Goal: Register for event/course

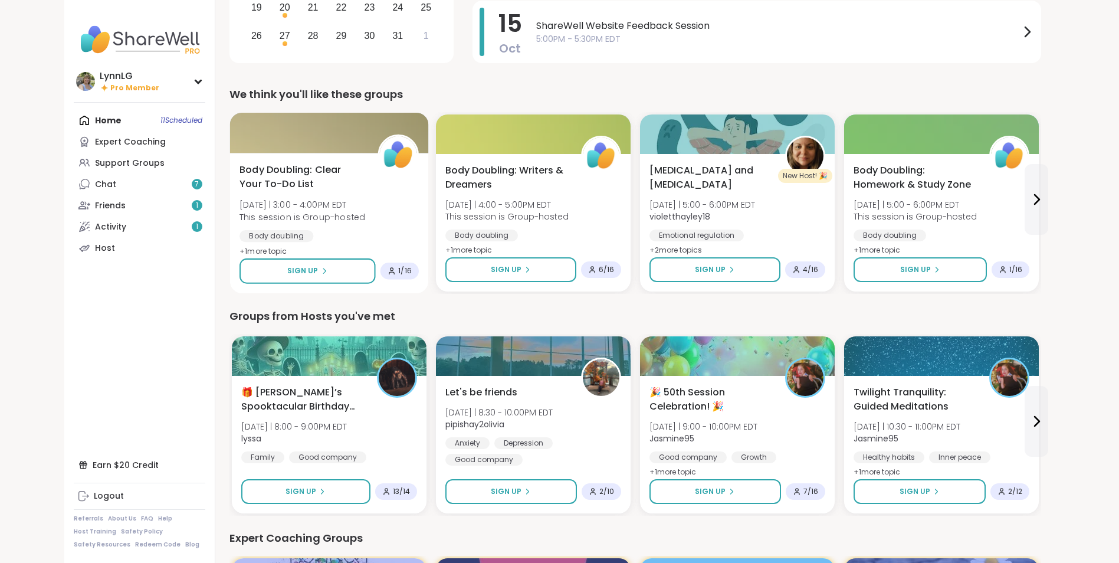
scroll to position [248, 0]
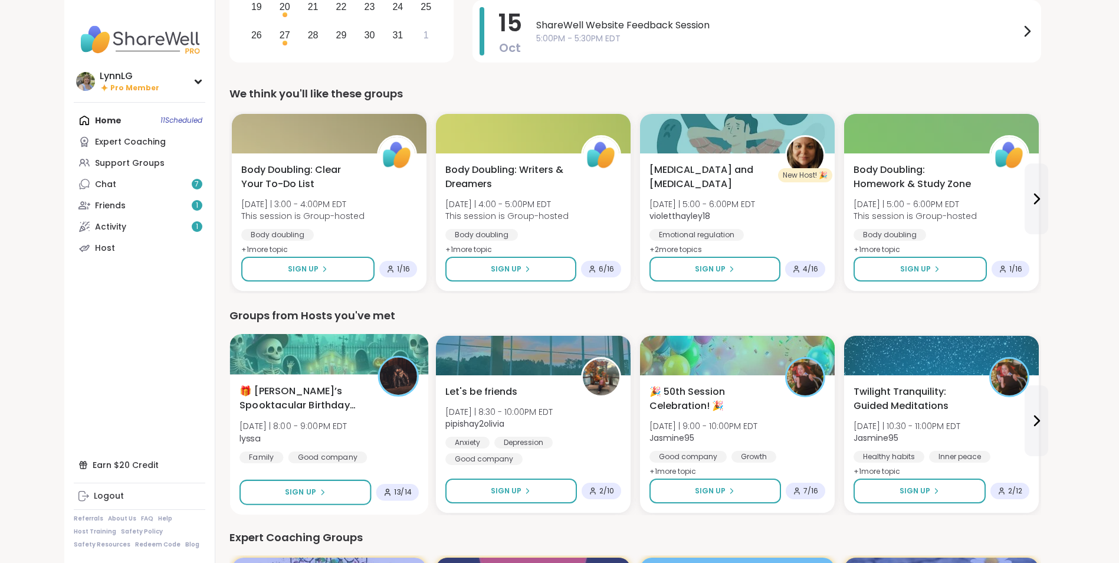
click at [363, 422] on div "🎁 [PERSON_NAME]’s Spooktacular Birthday Party 🎃 [DATE] | 8:00 - 9:00PM EDT lyss…" at bounding box center [329, 424] width 179 height 80
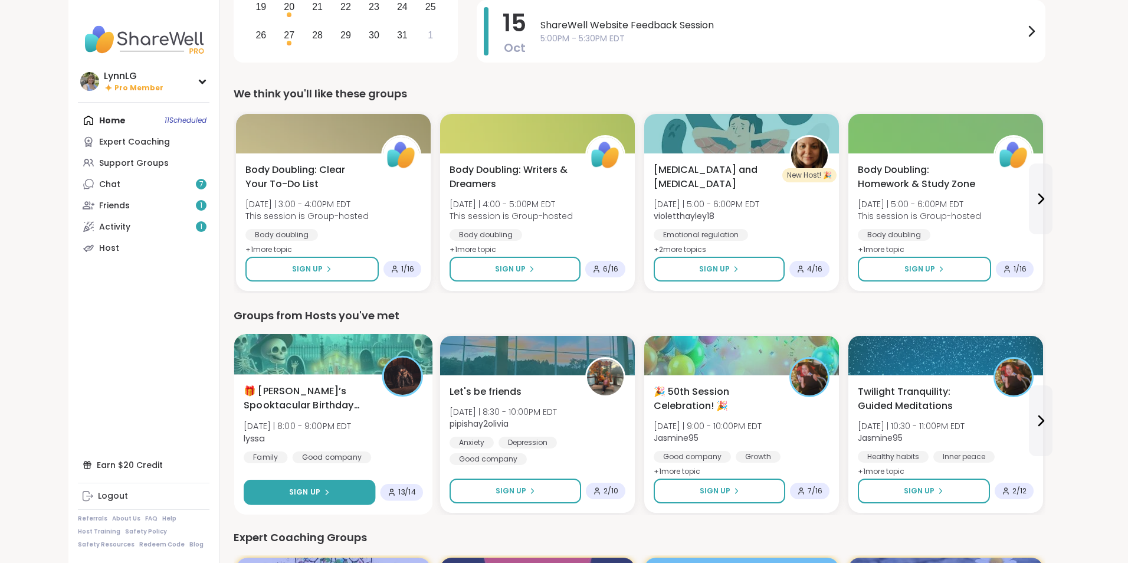
click at [316, 489] on div "Sign Up" at bounding box center [309, 492] width 41 height 11
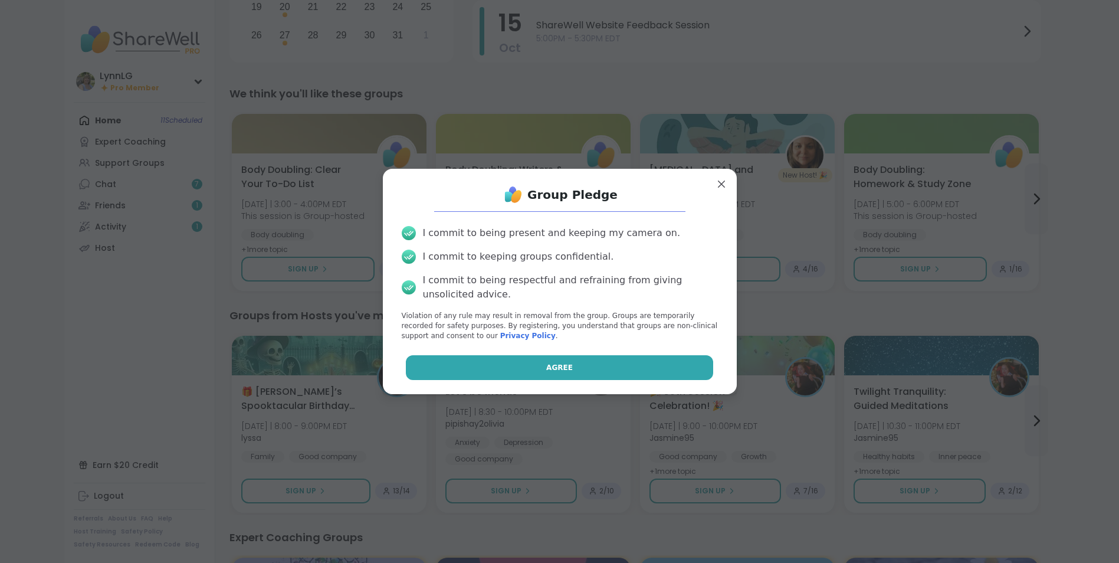
click at [537, 367] on button "Agree" at bounding box center [559, 367] width 307 height 25
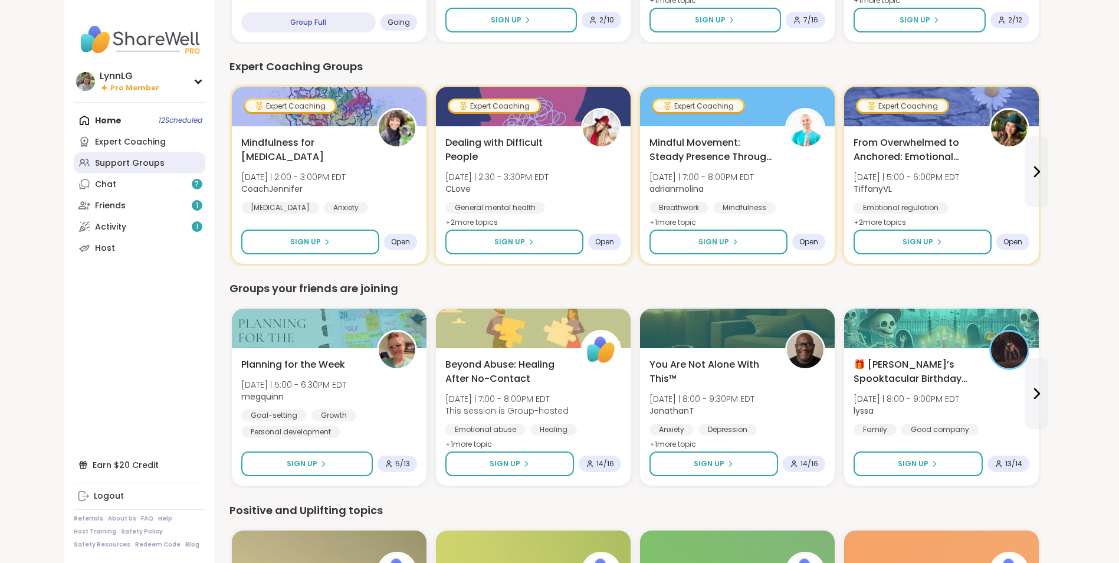
scroll to position [719, 0]
click at [141, 160] on div "Support Groups" at bounding box center [130, 164] width 70 height 12
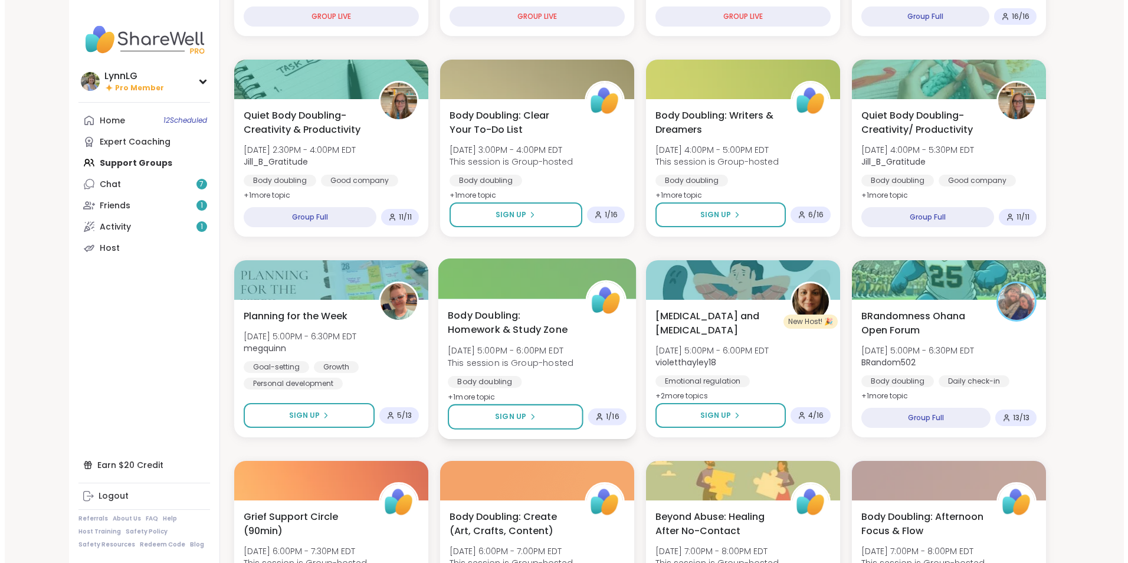
scroll to position [295, 0]
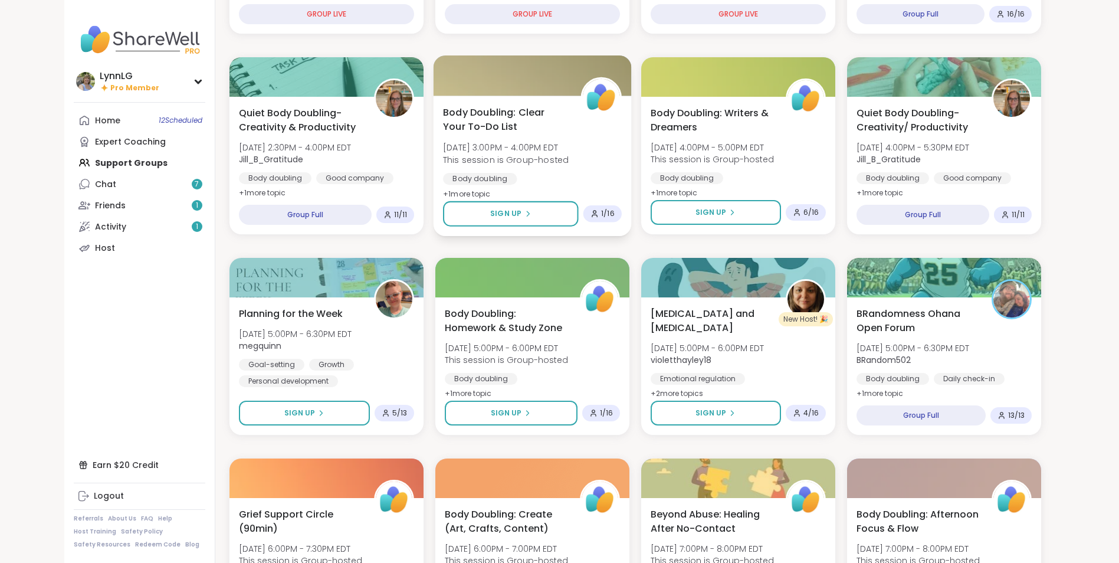
click at [592, 133] on div "Body Doubling: Clear Your To-Do List Sat, Oct 11 | 3:00PM - 4:00PM EDT This ses…" at bounding box center [532, 153] width 179 height 96
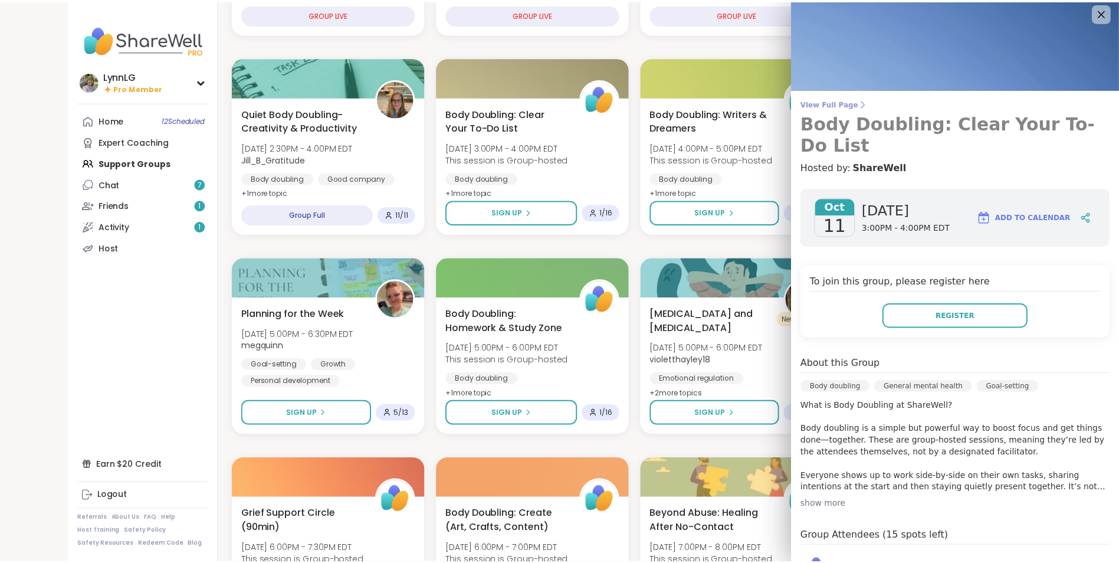
scroll to position [0, 0]
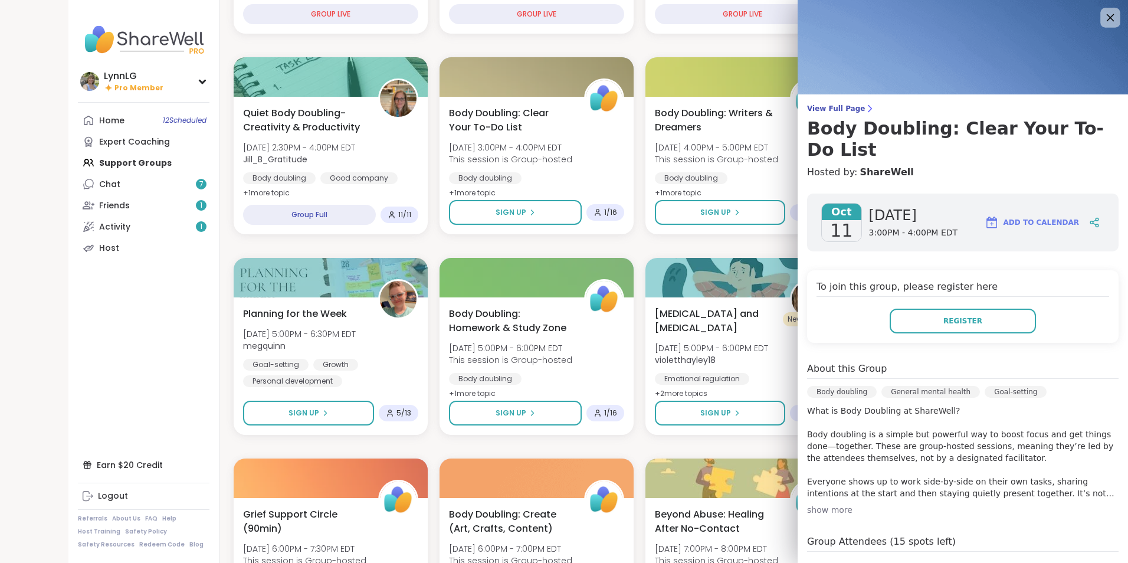
click at [1107, 16] on icon at bounding box center [1111, 18] width 8 height 8
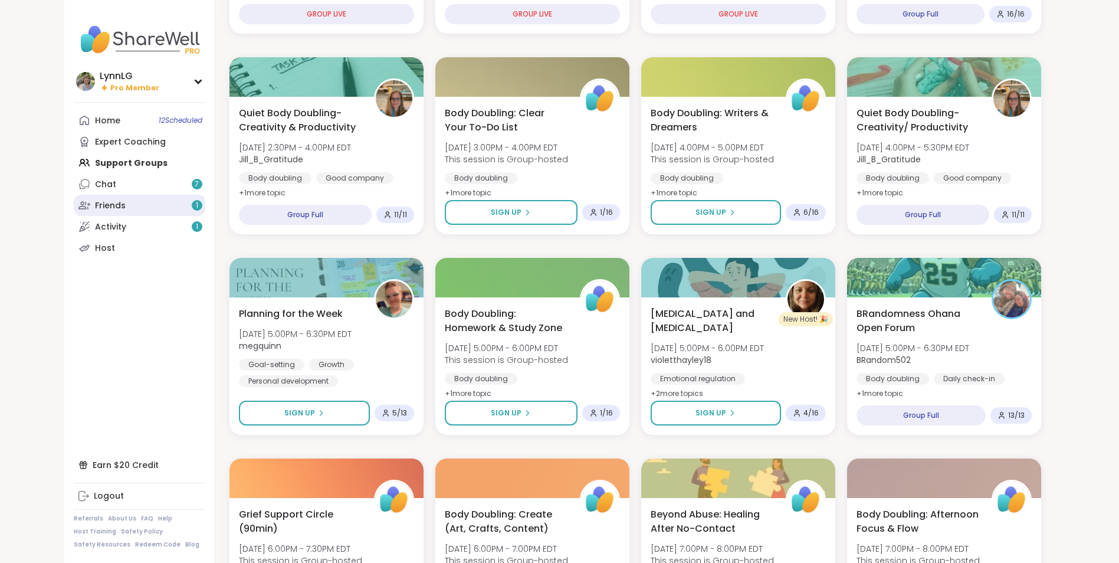
click at [124, 202] on div "Friends 1" at bounding box center [110, 206] width 31 height 12
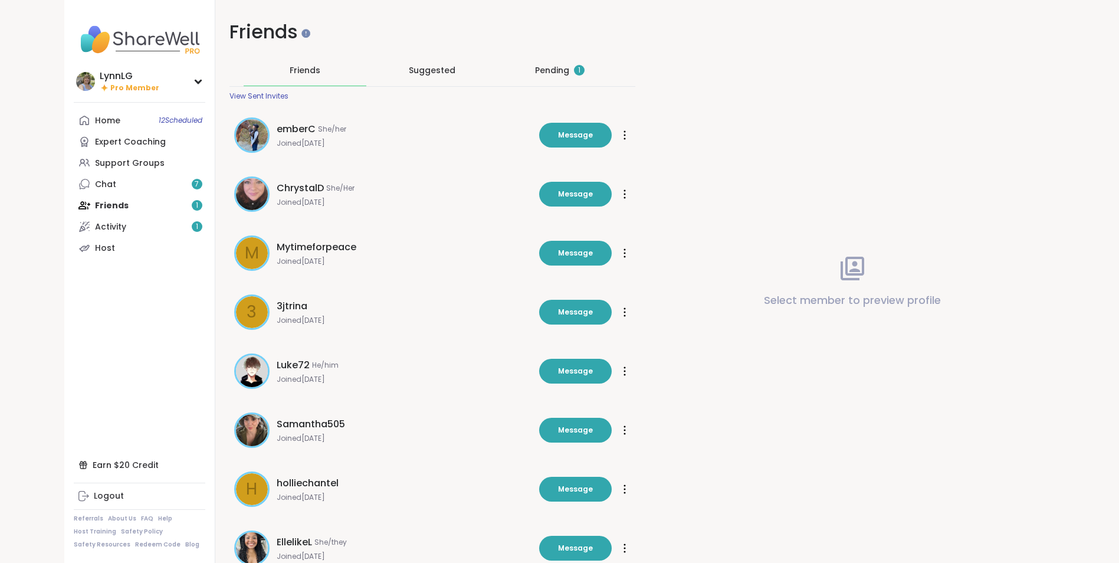
click at [551, 66] on div "Pending 1" at bounding box center [560, 70] width 50 height 12
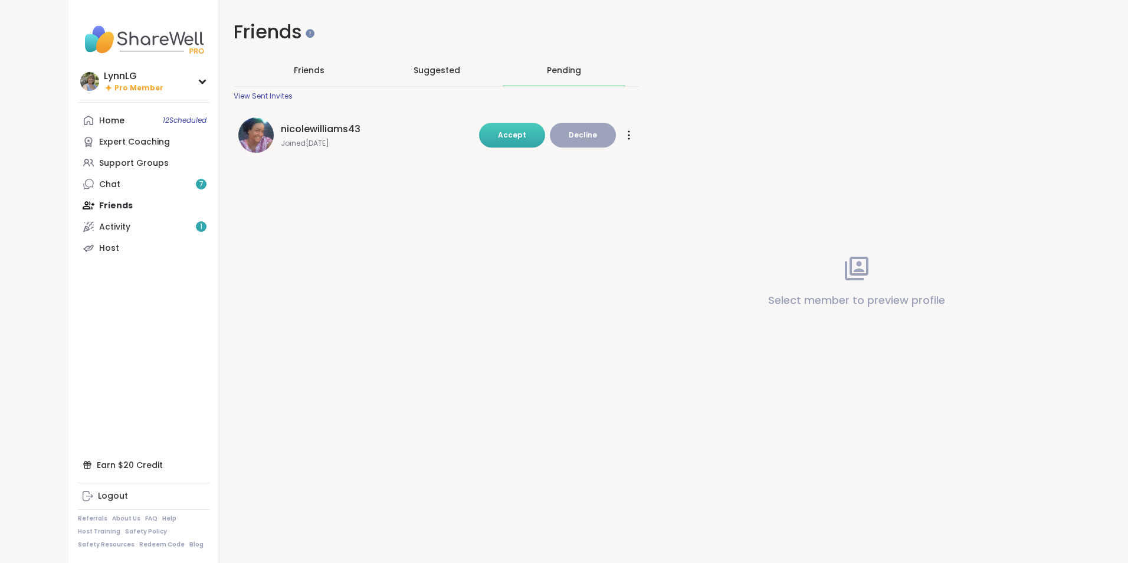
click at [517, 133] on span "Accept" at bounding box center [512, 135] width 28 height 10
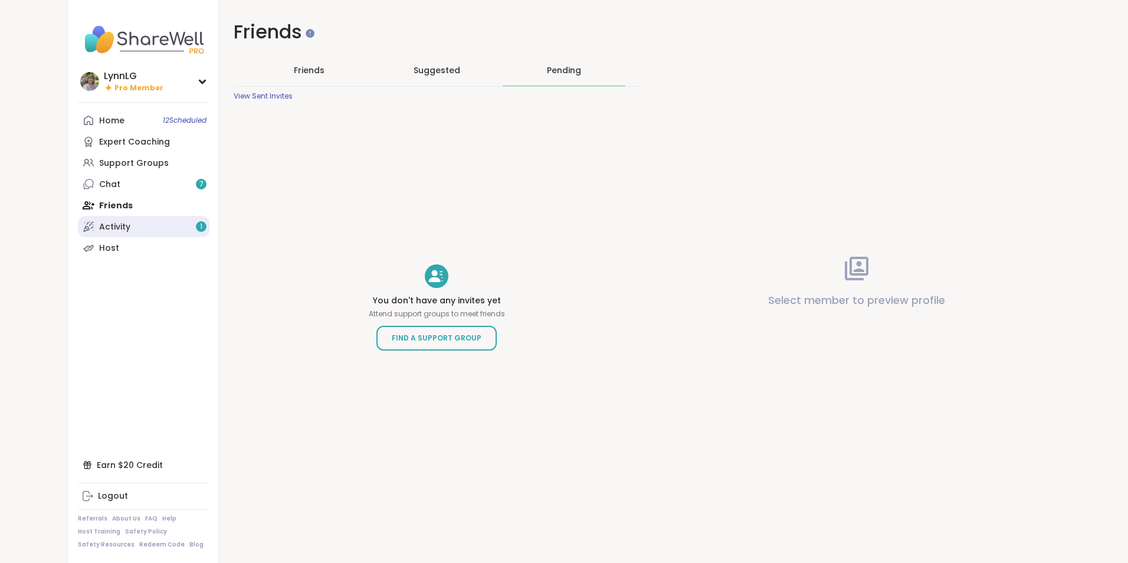
click at [130, 230] on link "Activity 1" at bounding box center [144, 226] width 132 height 21
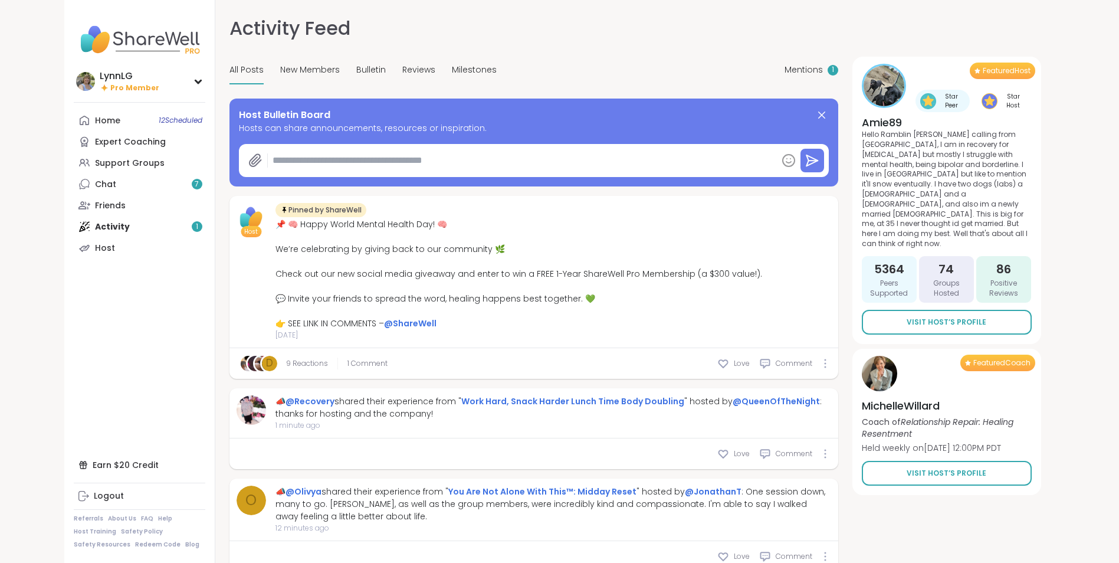
type textarea "*"
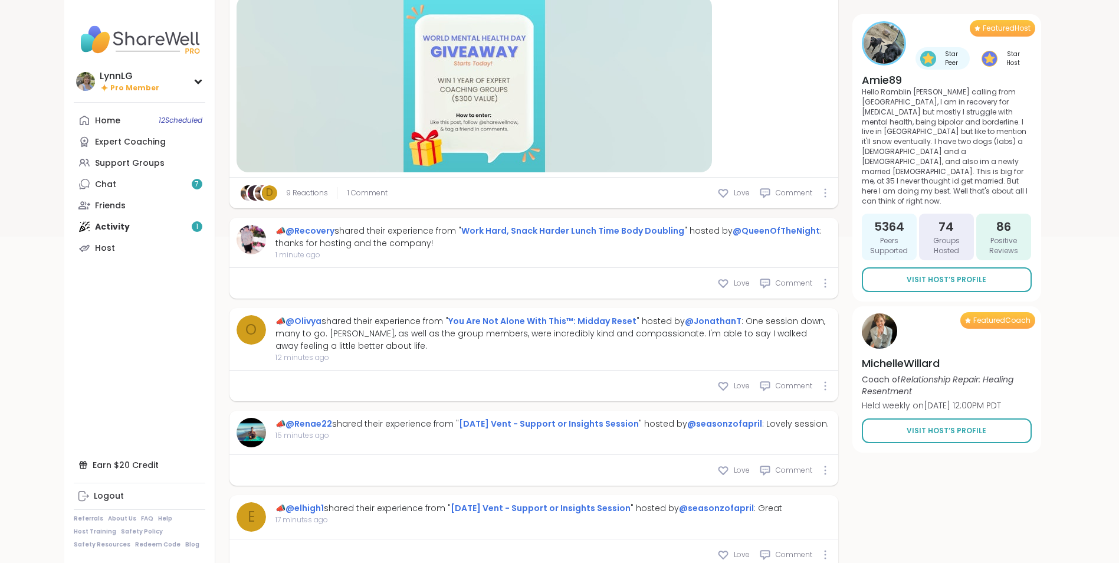
scroll to position [353, 0]
click at [144, 162] on div "Support Groups" at bounding box center [130, 164] width 70 height 12
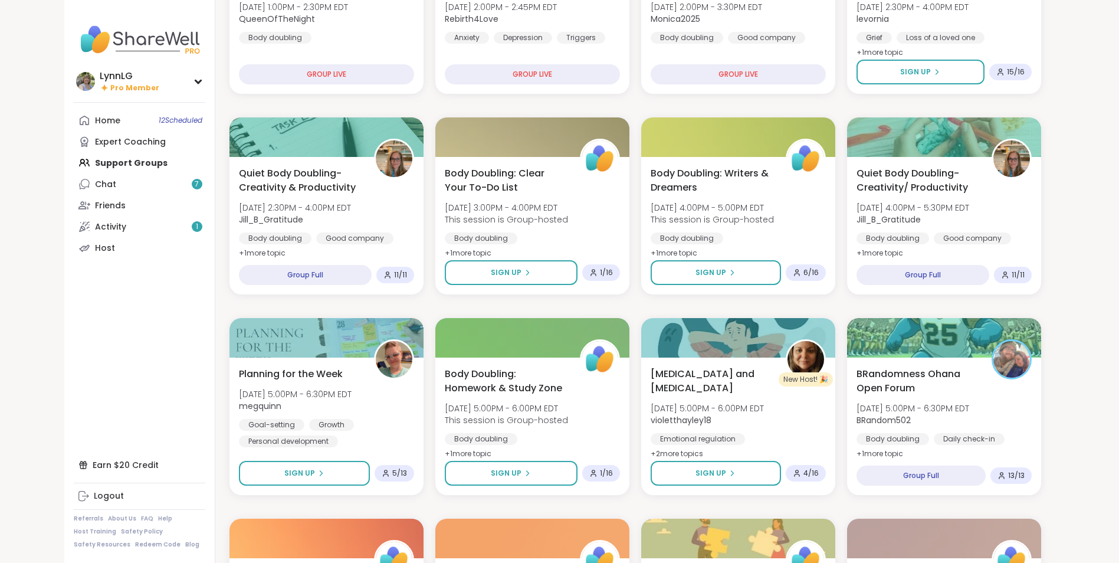
scroll to position [235, 0]
click at [138, 160] on div "Home 12 Scheduled Expert Coaching Support Groups Chat 7 Friends Activity 1 Host" at bounding box center [140, 184] width 132 height 149
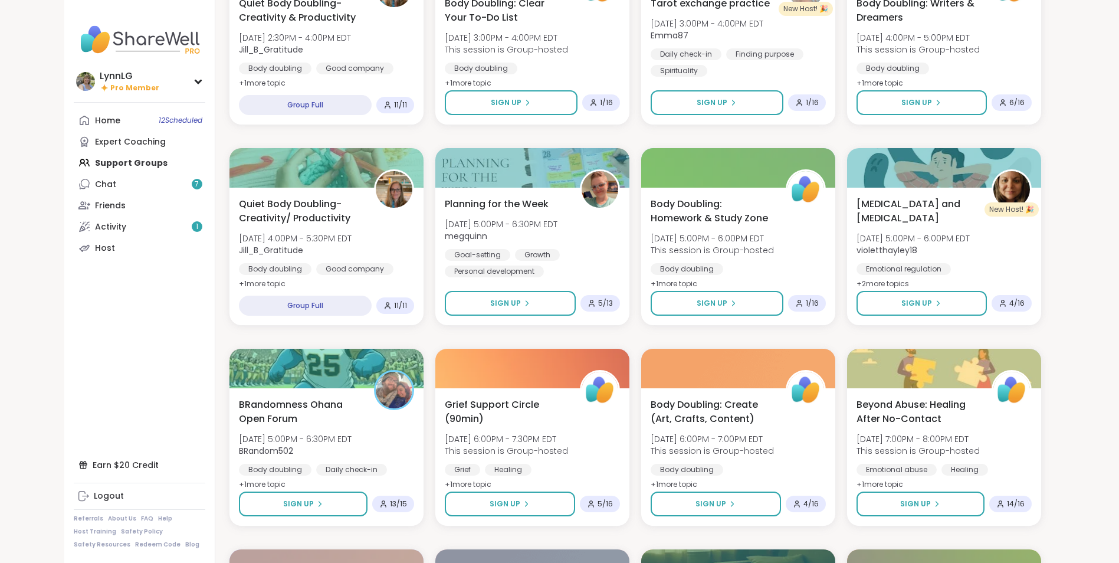
scroll to position [399, 0]
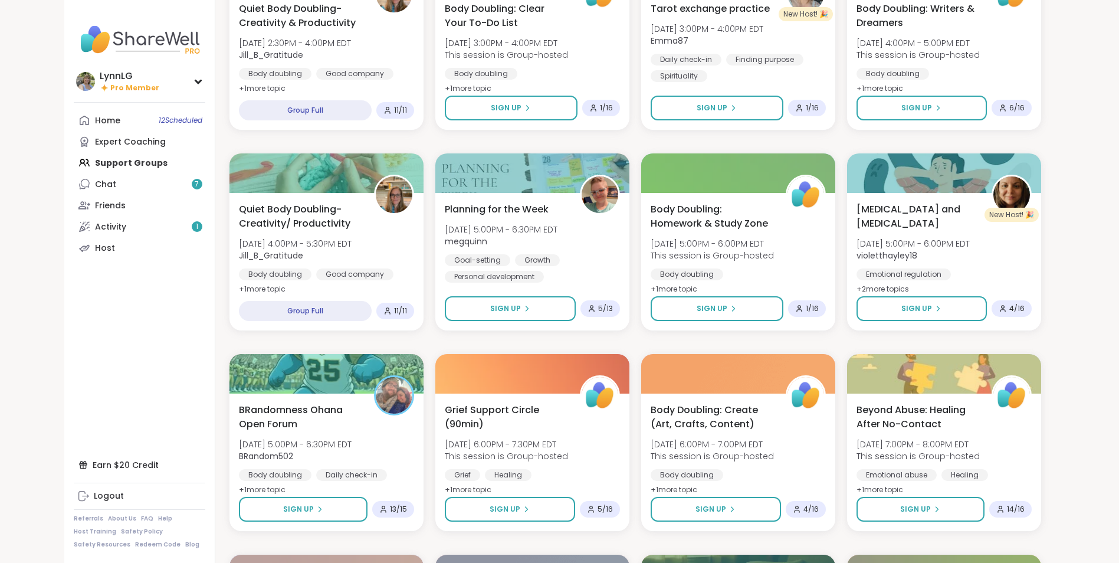
click at [119, 163] on div "Home 12 Scheduled Expert Coaching Support Groups Chat 7 Friends Activity 1 Host" at bounding box center [140, 184] width 132 height 149
click at [122, 162] on div "Home 12 Scheduled Expert Coaching Support Groups Chat 7 Friends Activity 1 Host" at bounding box center [140, 184] width 132 height 149
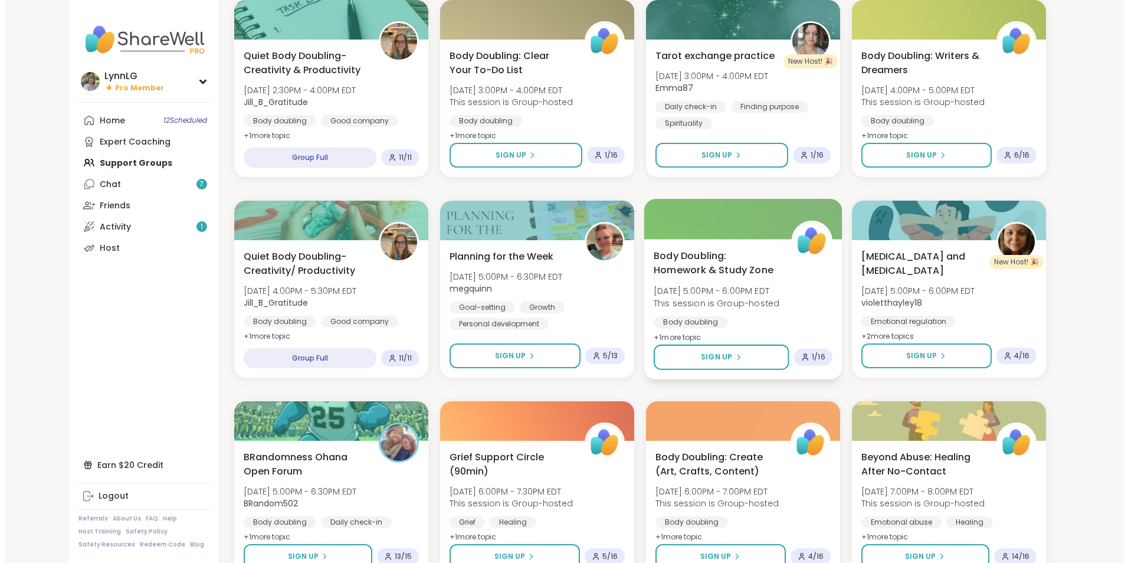
scroll to position [353, 0]
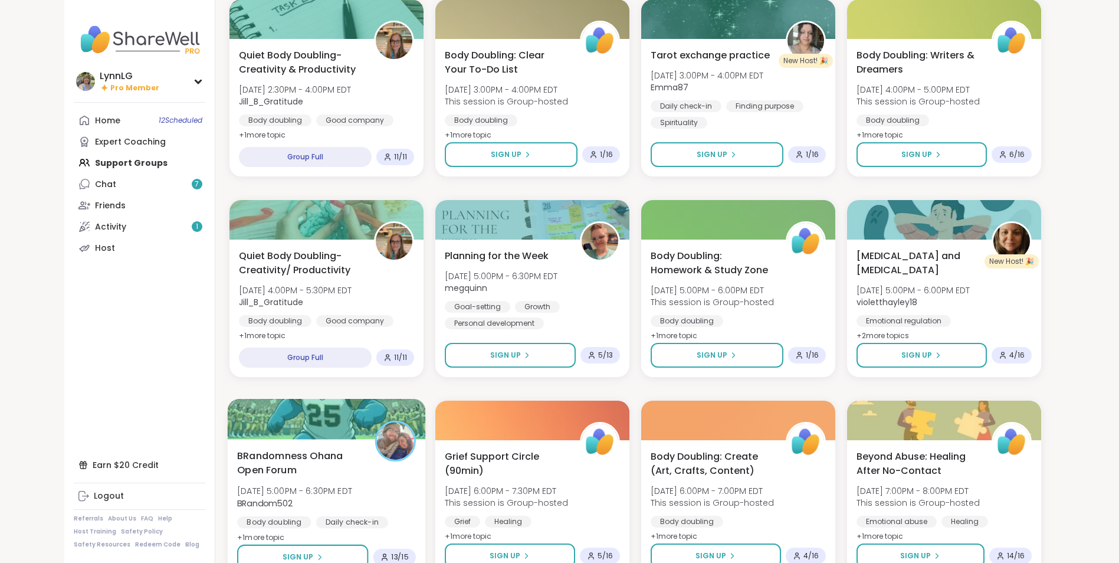
click at [389, 499] on div "BRandomness Ohana Open Forum [DATE] 5:00PM - 6:30PM EDT BRandom502 Body doublin…" at bounding box center [326, 496] width 179 height 96
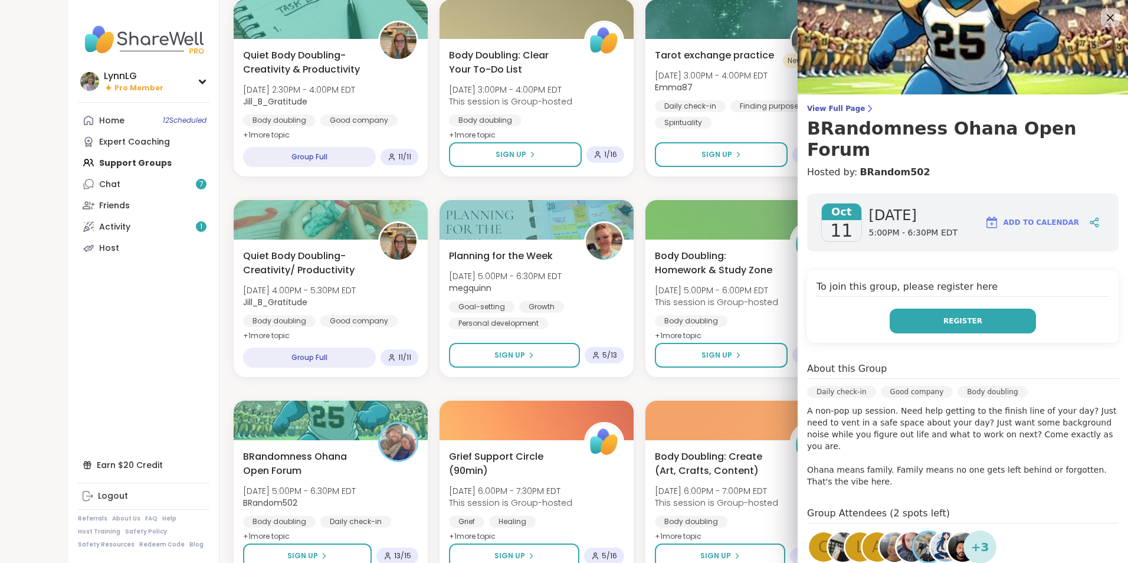
click at [965, 316] on span "Register" at bounding box center [963, 321] width 39 height 11
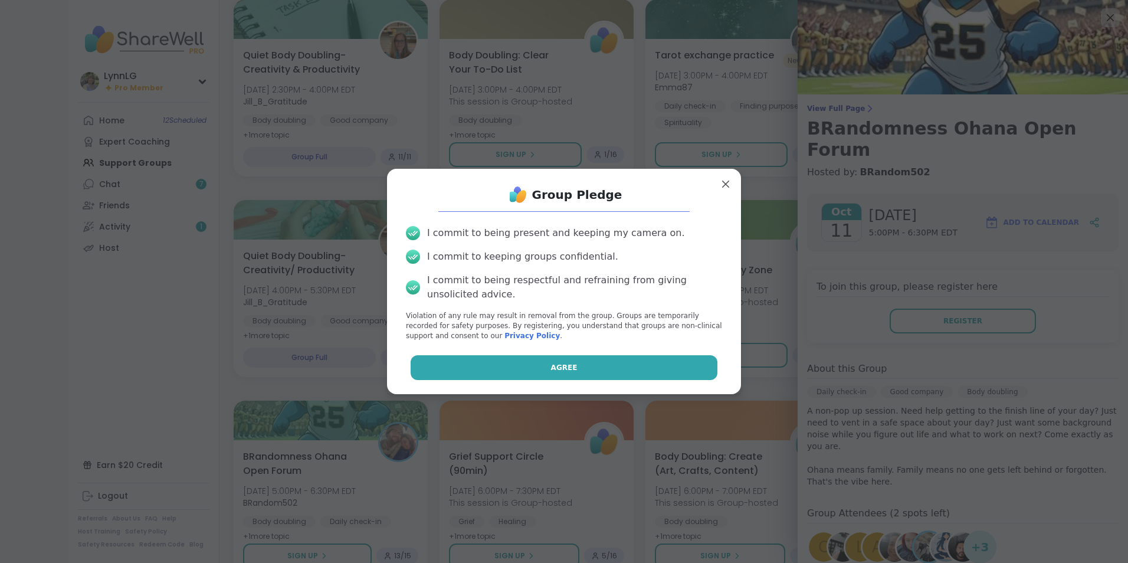
click at [551, 366] on span "Agree" at bounding box center [564, 367] width 27 height 11
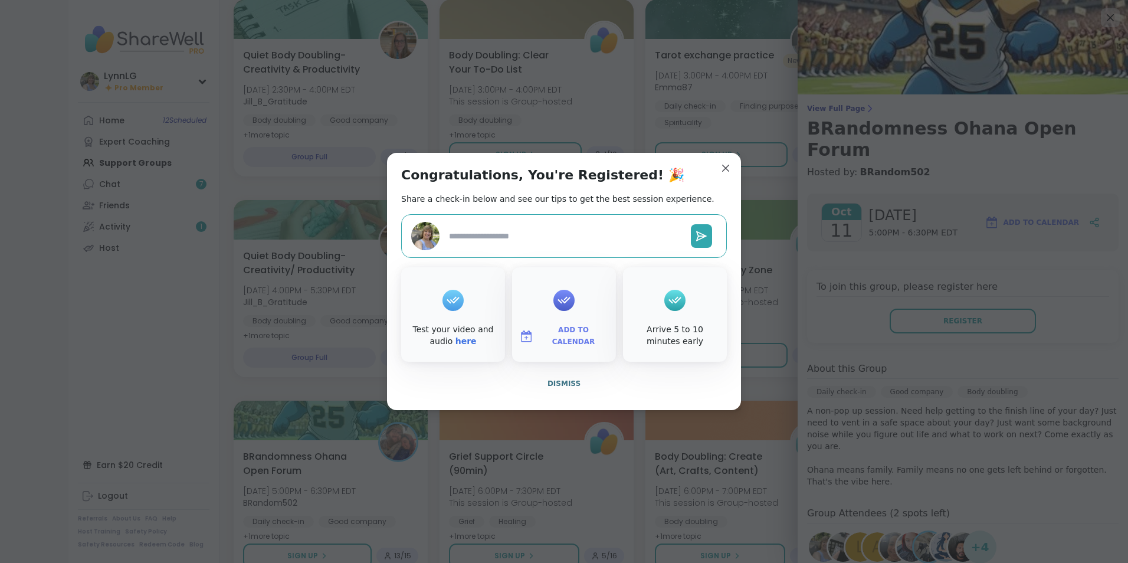
type textarea "*"
